Goal: Check status: Check status

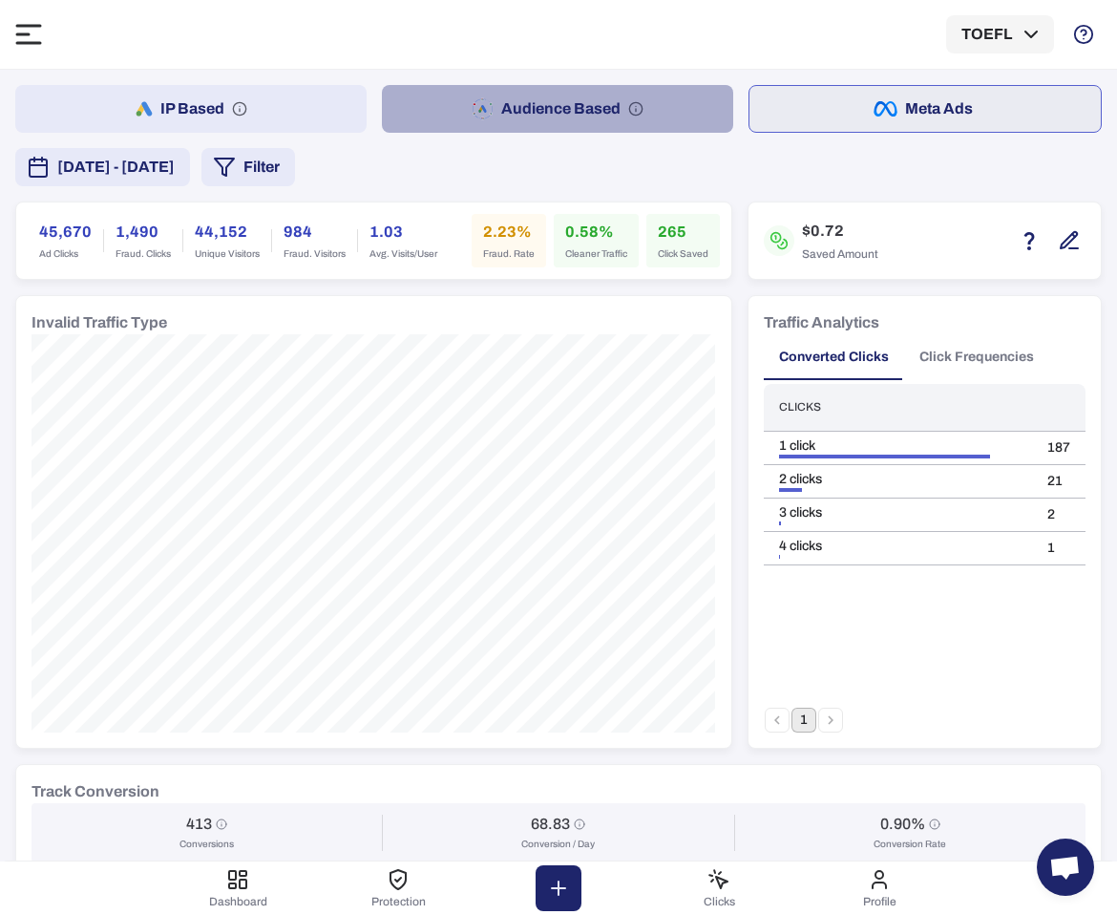
click at [646, 103] on button "Audience Based" at bounding box center [557, 109] width 351 height 48
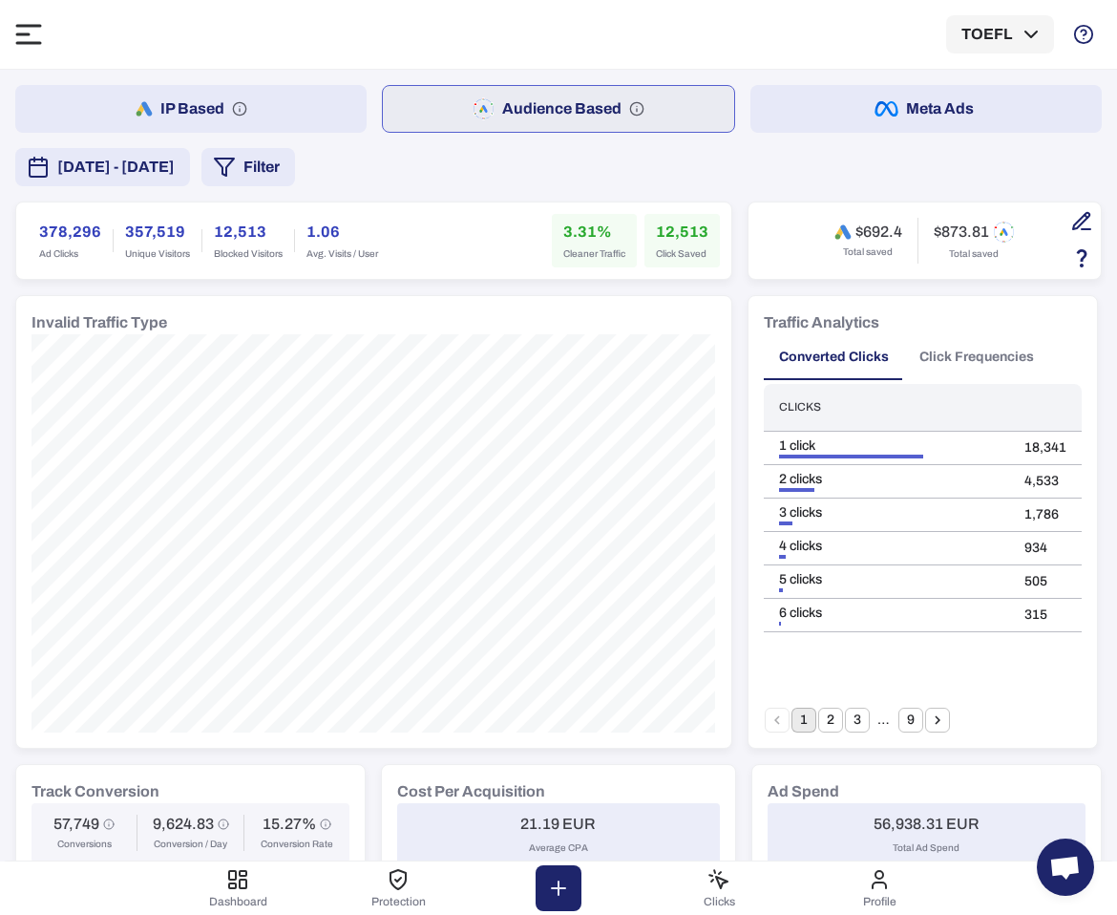
click at [296, 102] on button "IP Based" at bounding box center [190, 109] width 351 height 48
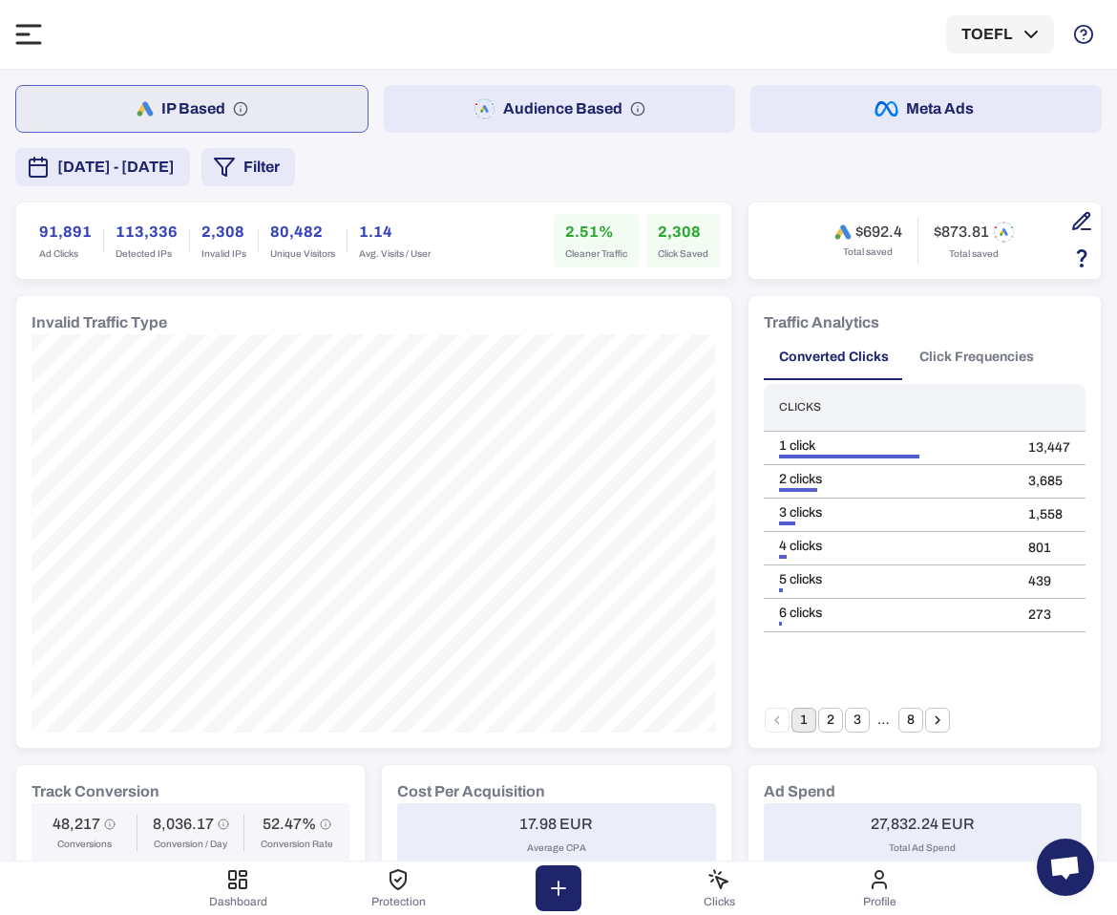
click at [175, 173] on span "September 14, 2025 - September 20, 2025" at bounding box center [115, 167] width 117 height 23
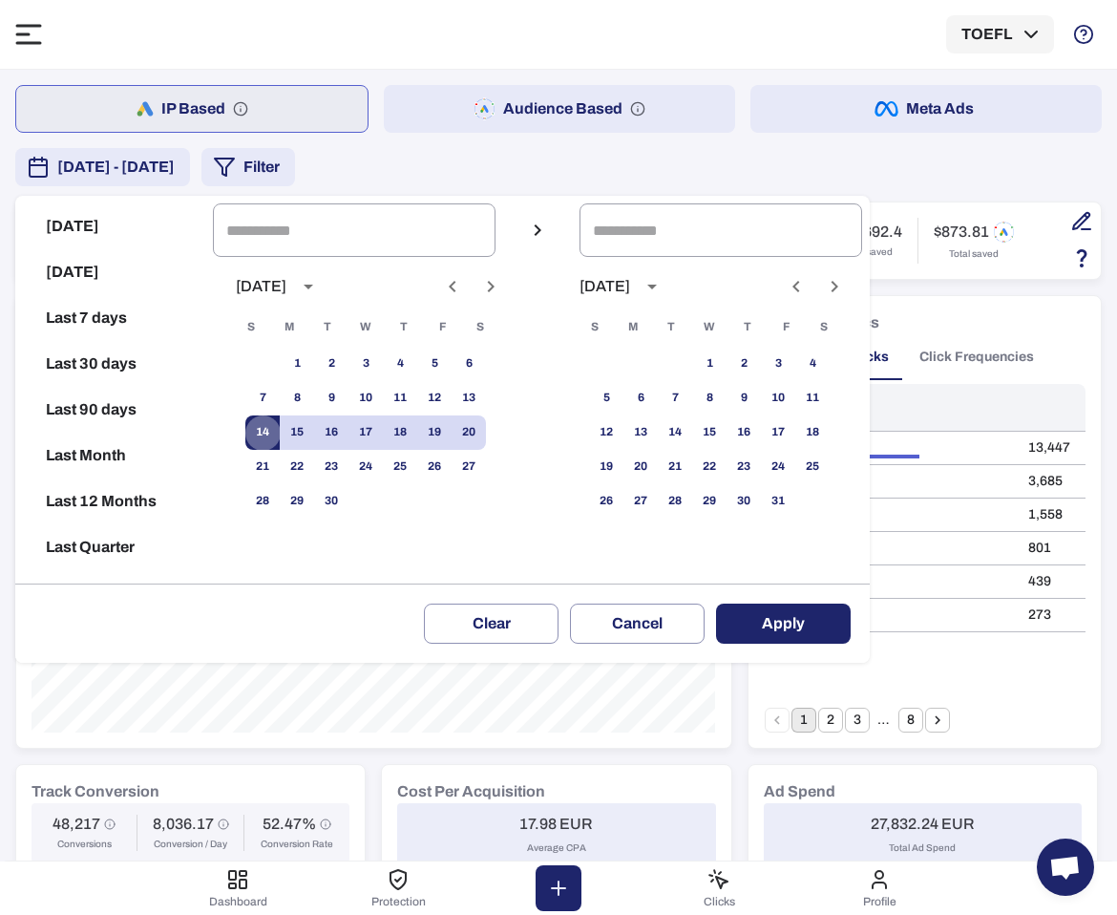
click at [267, 430] on button "14" at bounding box center [262, 432] width 34 height 34
type input "**********"
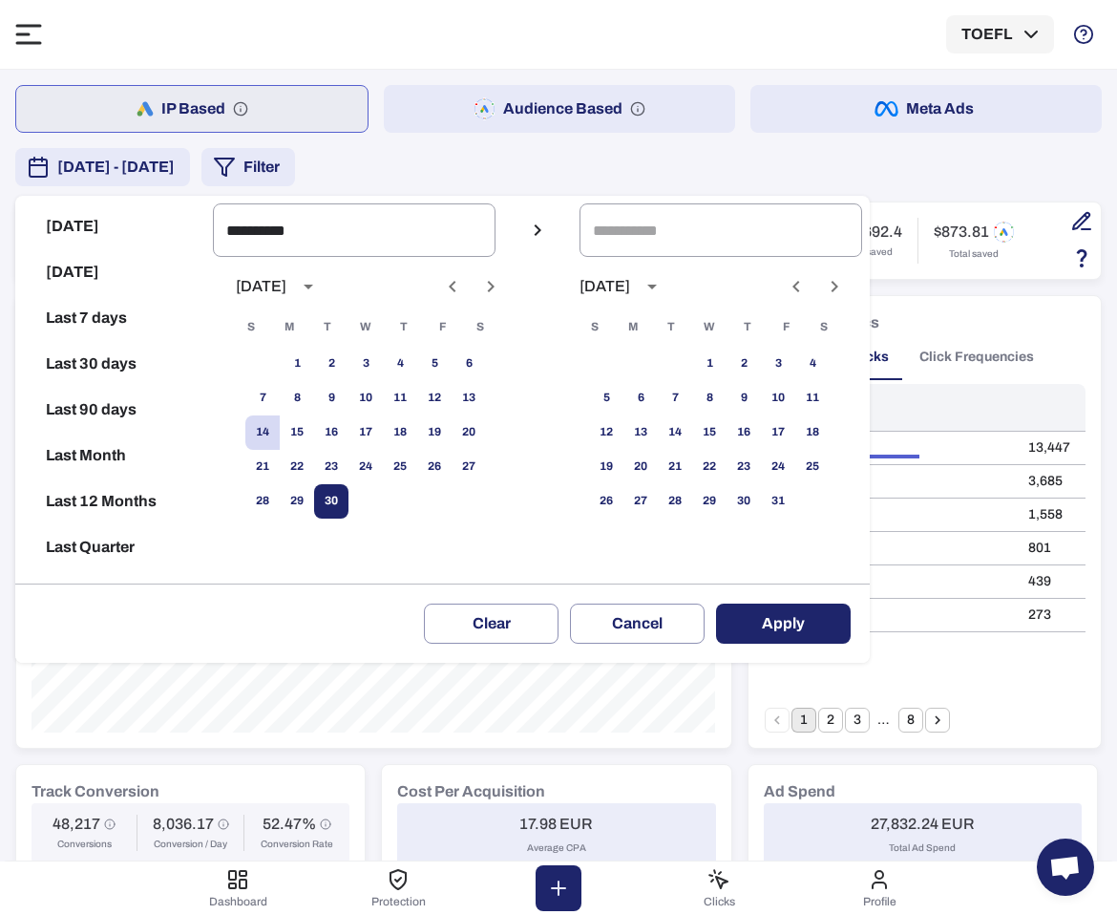
click at [322, 490] on button "30" at bounding box center [331, 501] width 34 height 34
type input "**********"
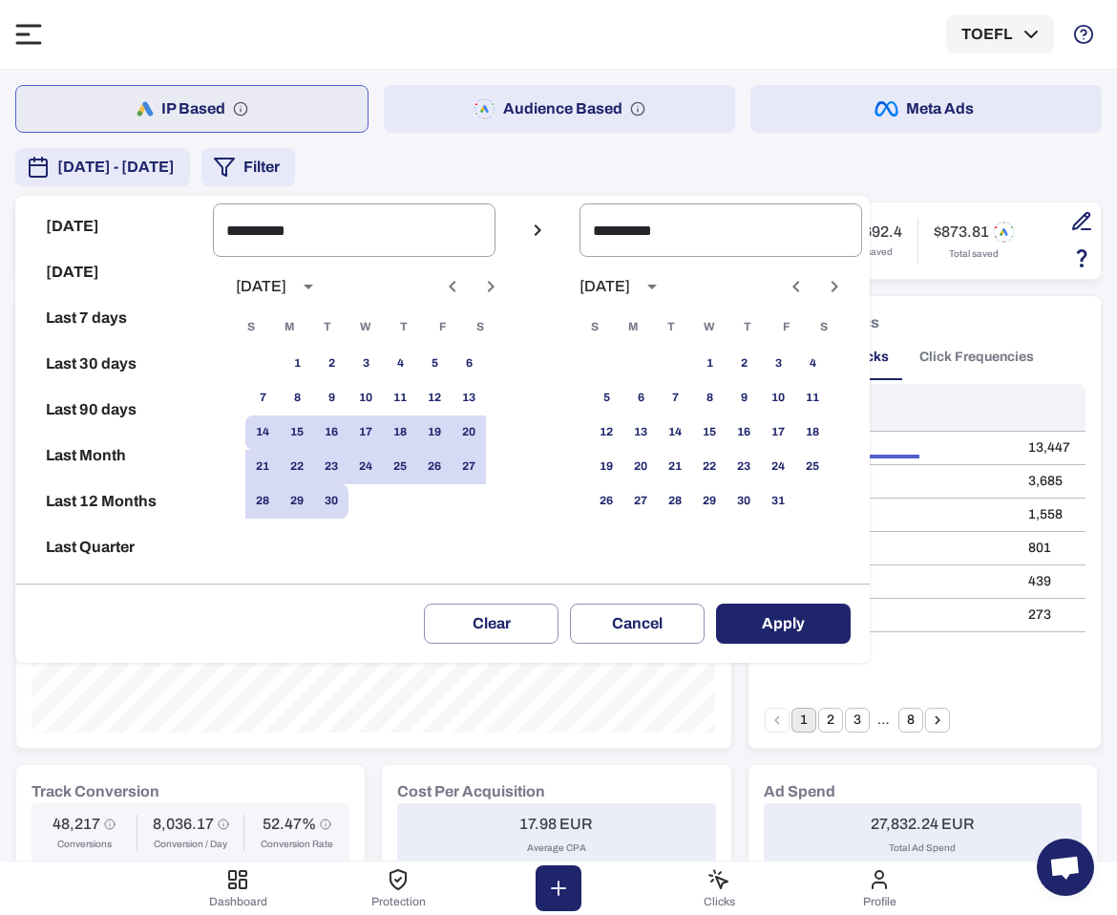
click at [763, 620] on button "Apply" at bounding box center [783, 623] width 135 height 40
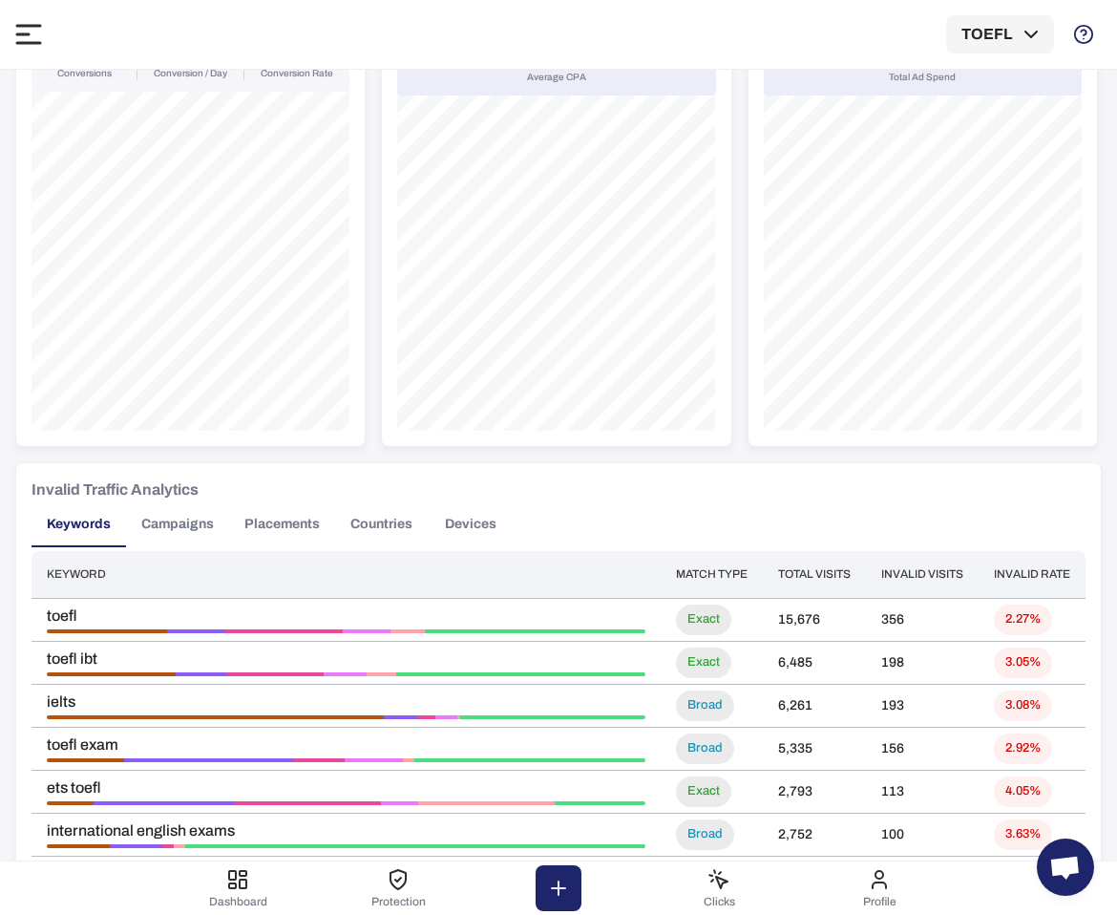
scroll to position [770, 0]
click at [614, 685] on td "ielts" at bounding box center [346, 706] width 629 height 43
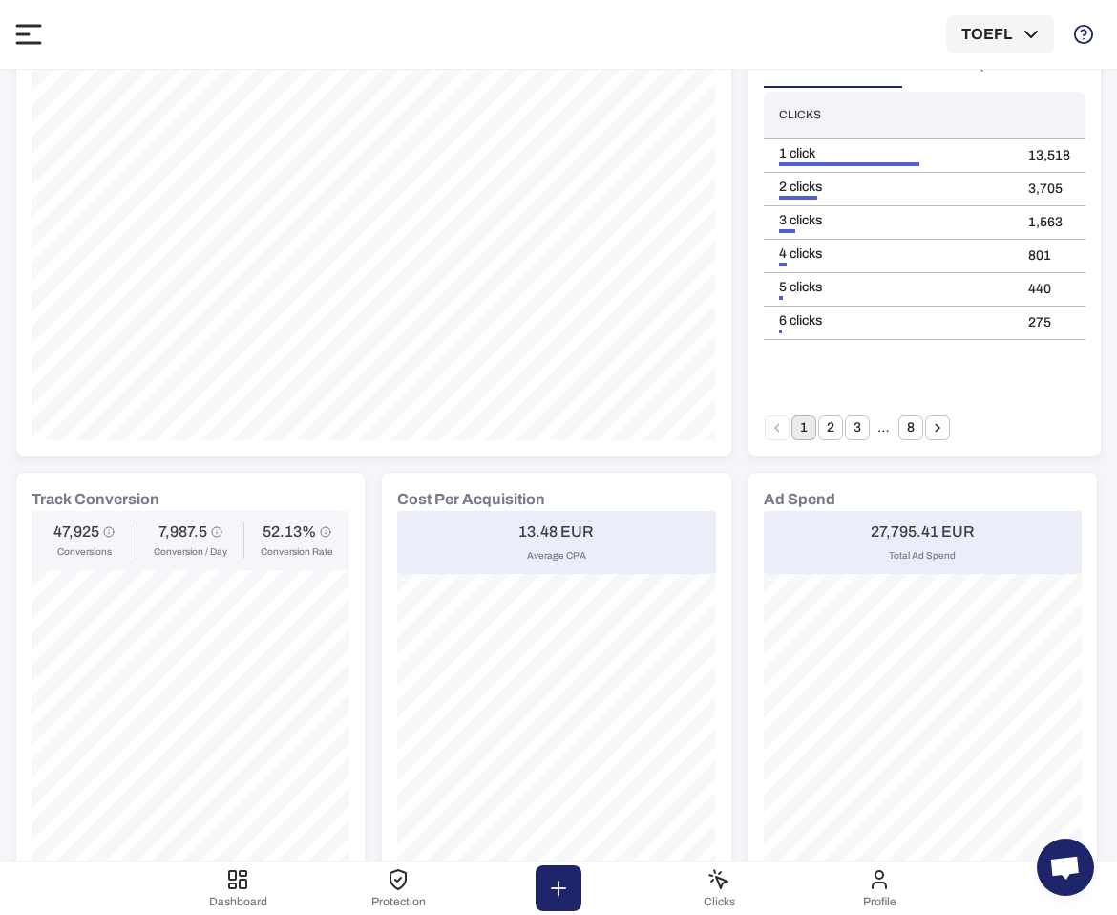
scroll to position [0, 0]
